Goal: Task Accomplishment & Management: Complete application form

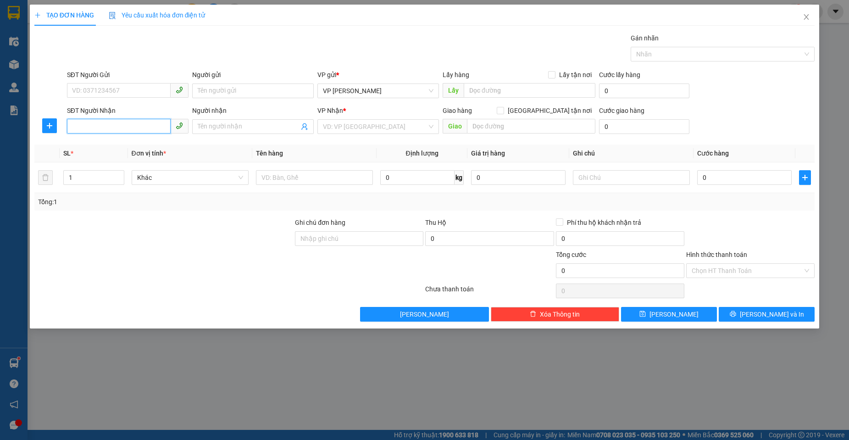
click at [111, 122] on input "SĐT Người Nhận" at bounding box center [119, 126] width 104 height 15
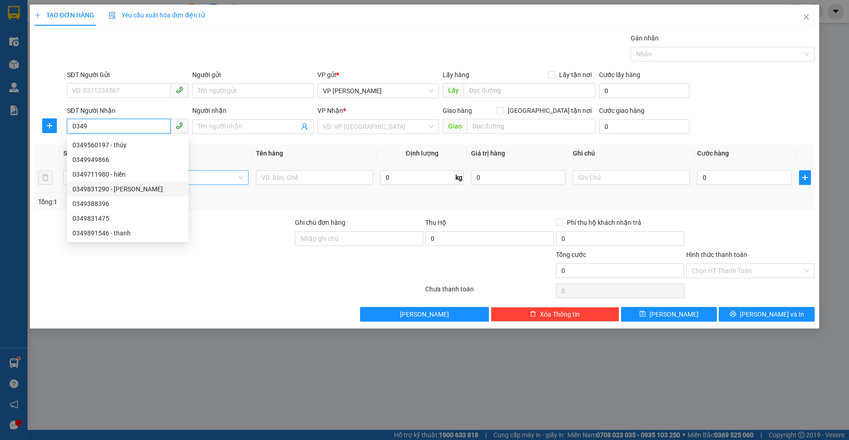
drag, startPoint x: 121, startPoint y: 189, endPoint x: 233, endPoint y: 184, distance: 112.9
click at [131, 186] on div "0349831290 - [PERSON_NAME]" at bounding box center [127, 189] width 111 height 10
type input "0349831290"
type input "[PERSON_NAME]"
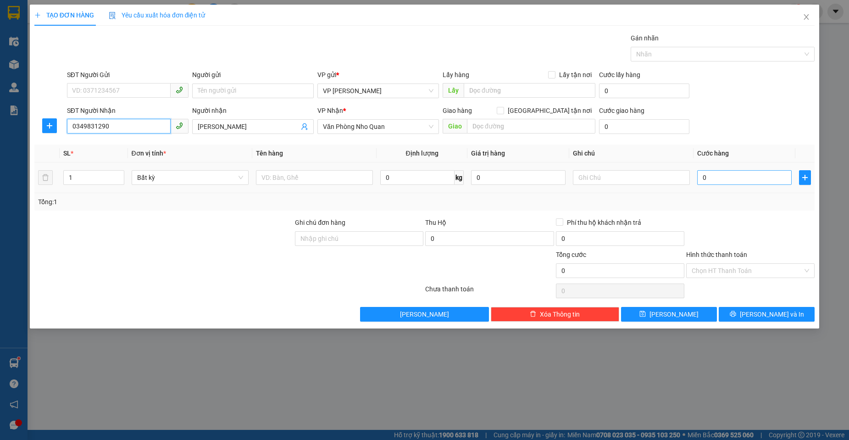
type input "0349831290"
click at [742, 181] on input "0" at bounding box center [744, 177] width 94 height 15
type input "4"
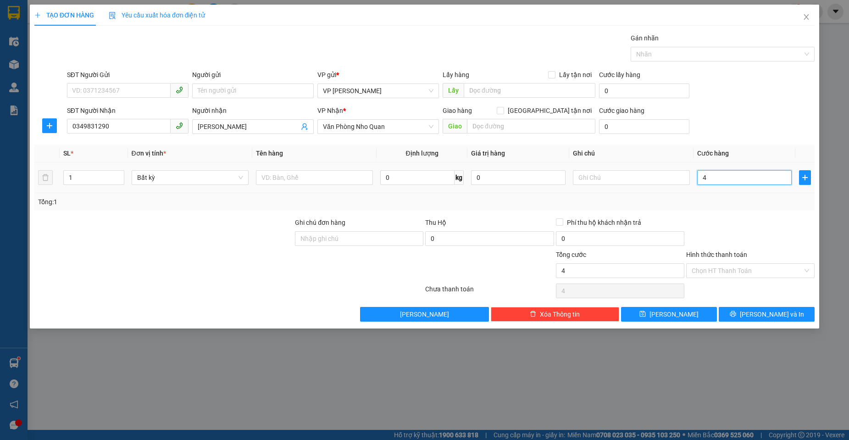
type input "40"
type input "40.000"
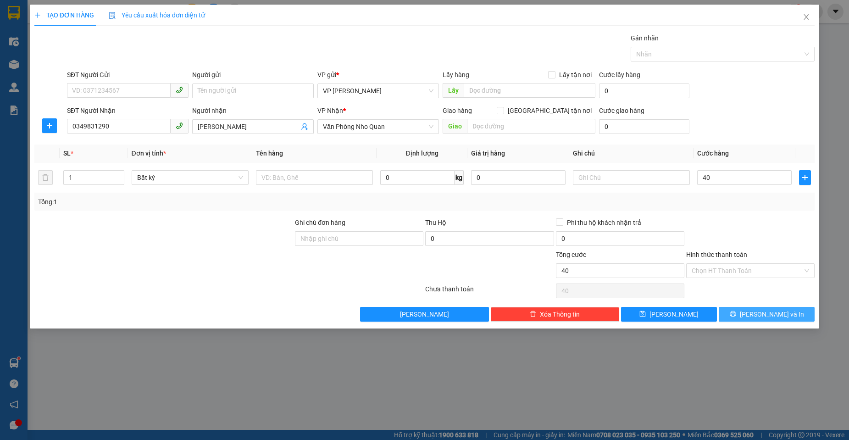
type input "40.000"
click at [764, 316] on span "[PERSON_NAME] và In" at bounding box center [772, 314] width 64 height 10
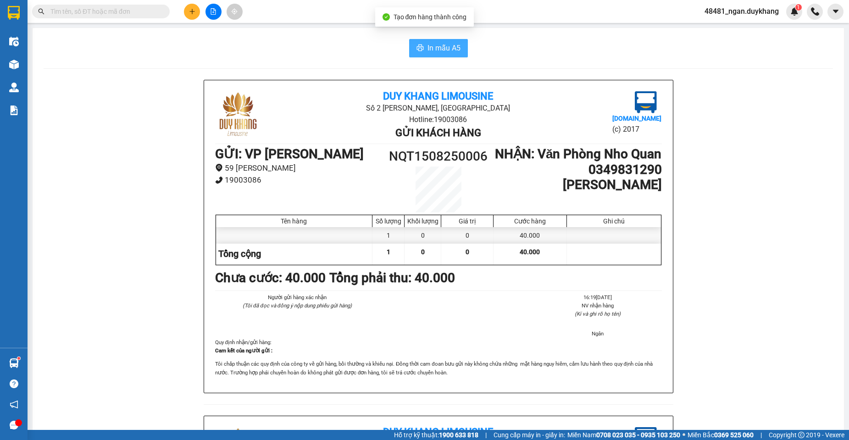
click at [433, 47] on span "In mẫu A5" at bounding box center [443, 47] width 33 height 11
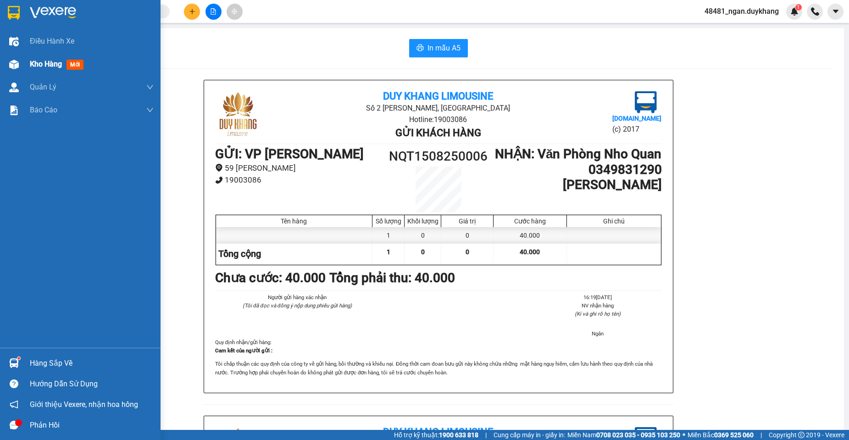
click at [23, 65] on div "Kho hàng mới" at bounding box center [80, 64] width 161 height 23
